Goal: Check status: Check status

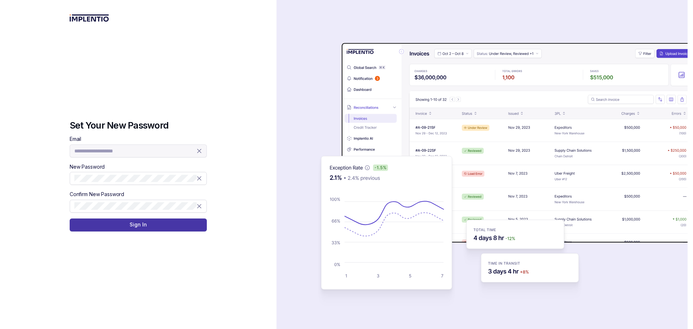
click at [138, 223] on p "Sign In" at bounding box center [138, 224] width 17 height 7
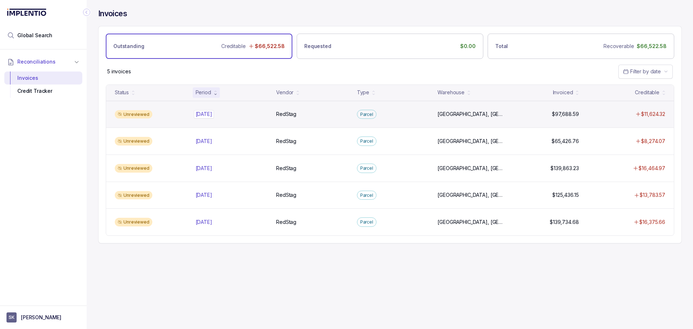
click at [223, 115] on div "[DATE] [DATE]" at bounding box center [232, 113] width 72 height 7
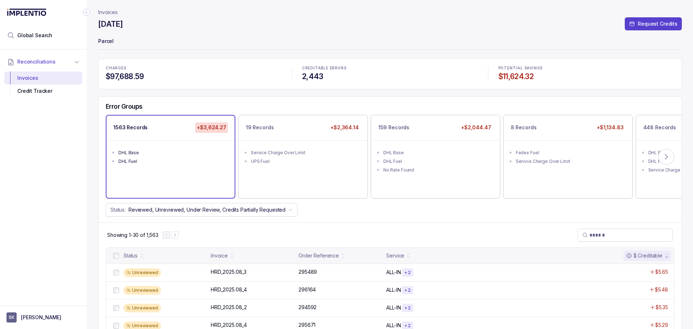
click at [87, 10] on icon "Collapse Icon" at bounding box center [86, 12] width 7 height 7
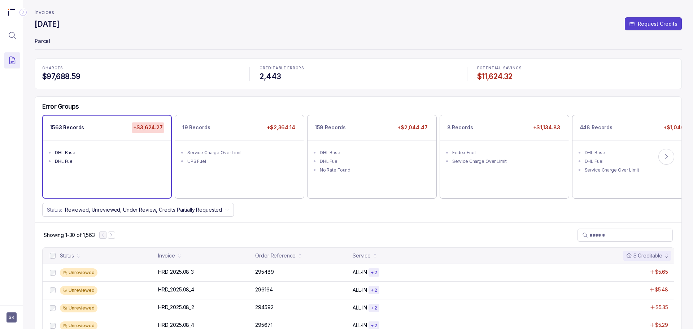
click at [23, 12] on icon "Collapse Icon" at bounding box center [22, 12] width 7 height 7
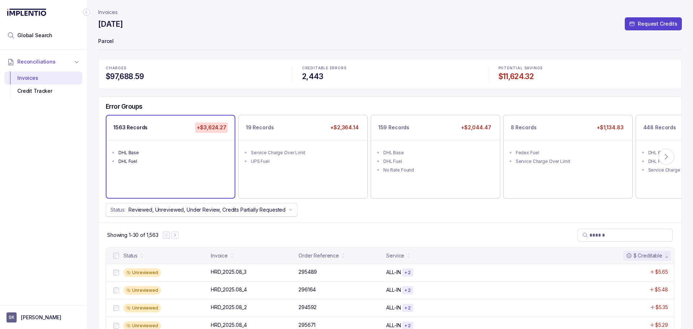
scroll to position [1, 0]
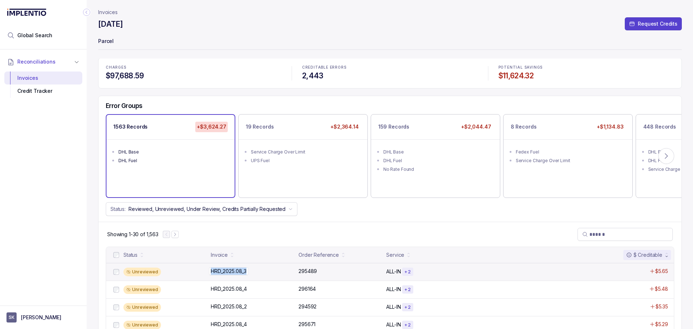
drag, startPoint x: 248, startPoint y: 271, endPoint x: 211, endPoint y: 271, distance: 36.5
click at [211, 271] on p "HRD_2025.08_3" at bounding box center [228, 271] width 39 height 8
copy p "HRD_2025.08_3"
